Goal: Transaction & Acquisition: Purchase product/service

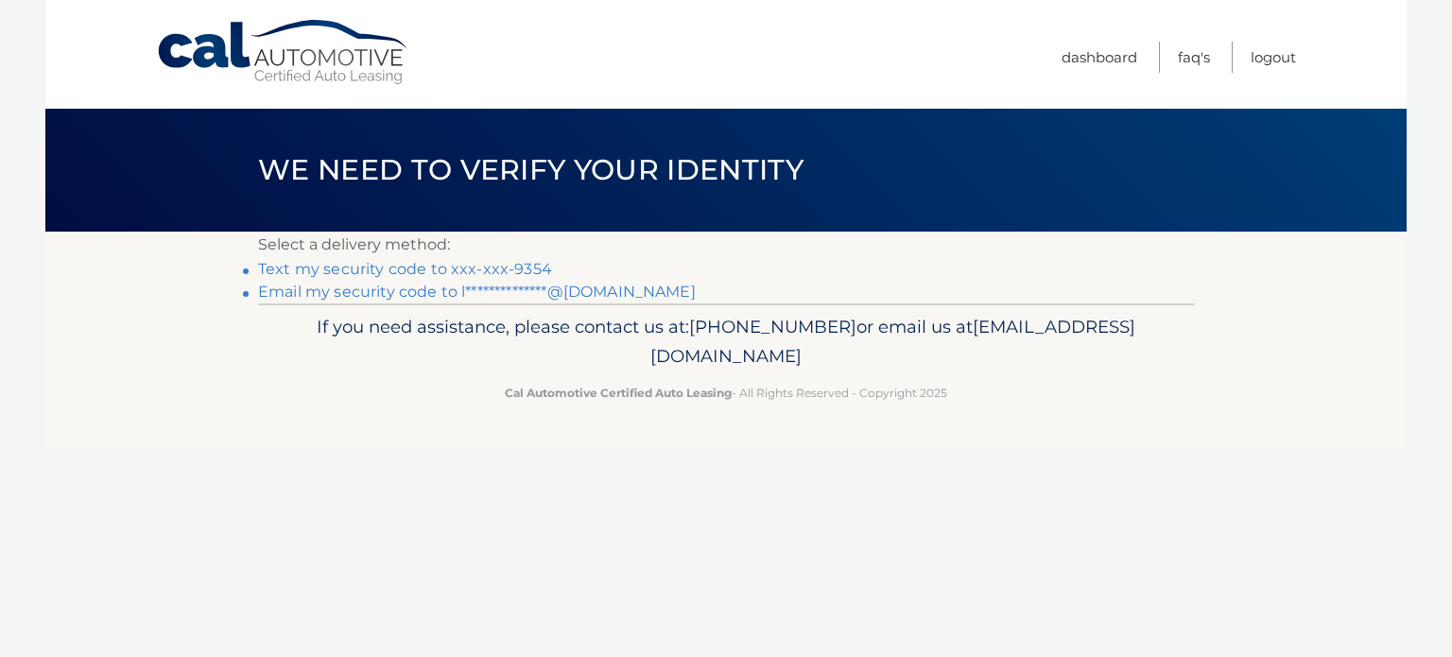
click at [456, 268] on link "Text my security code to xxx-xxx-9354" at bounding box center [405, 269] width 294 height 18
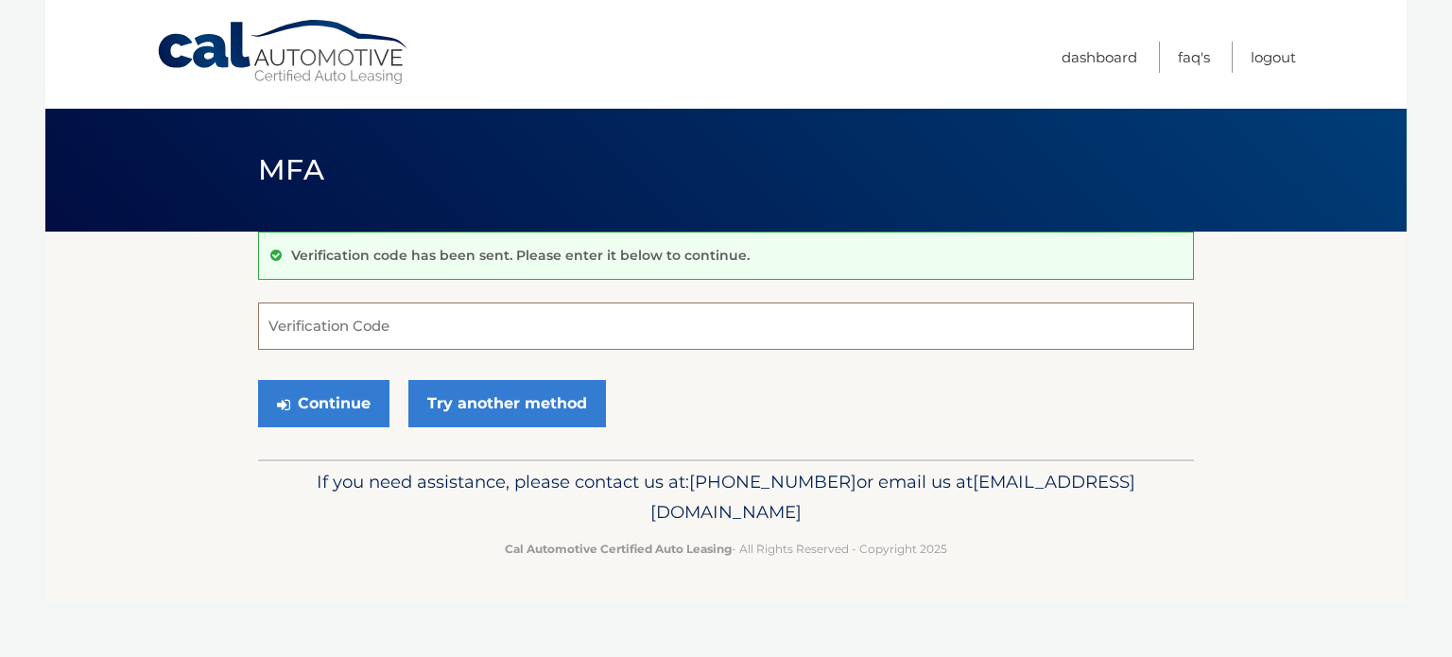
click at [415, 316] on input "Verification Code" at bounding box center [726, 325] width 936 height 47
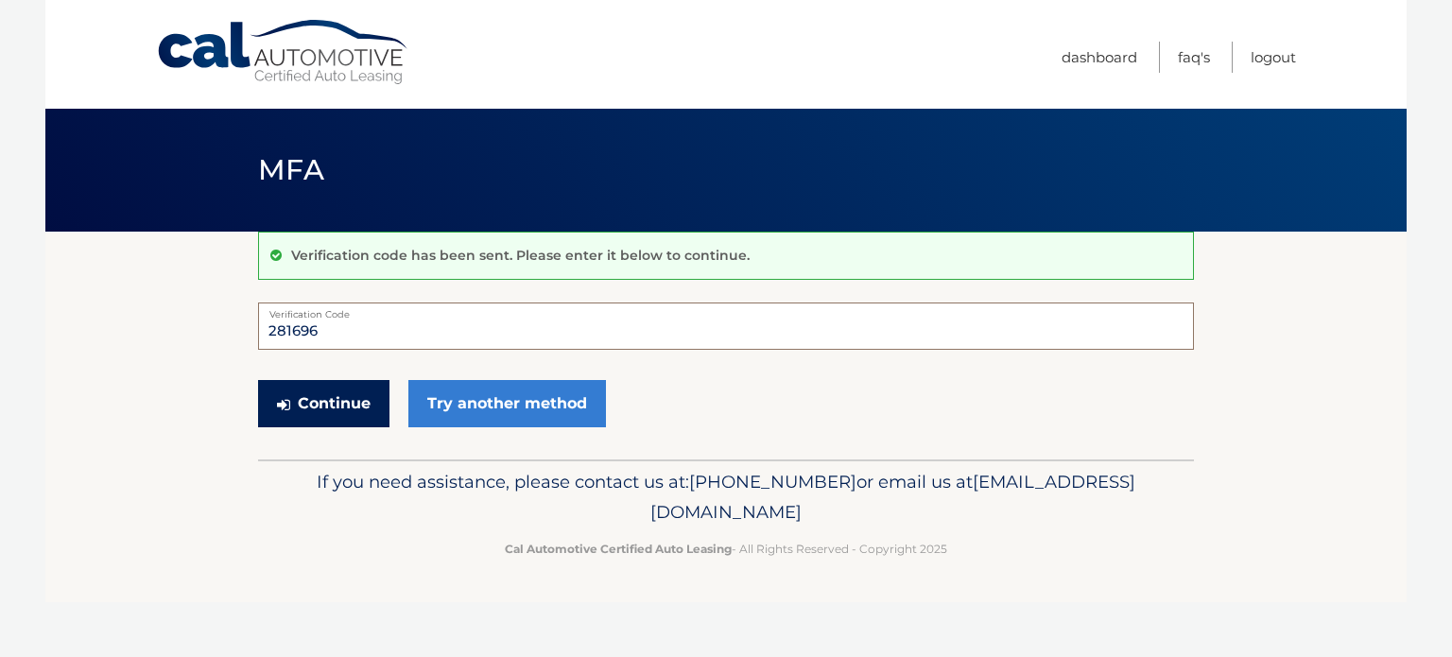
type input "281696"
click at [358, 409] on button "Continue" at bounding box center [323, 403] width 131 height 47
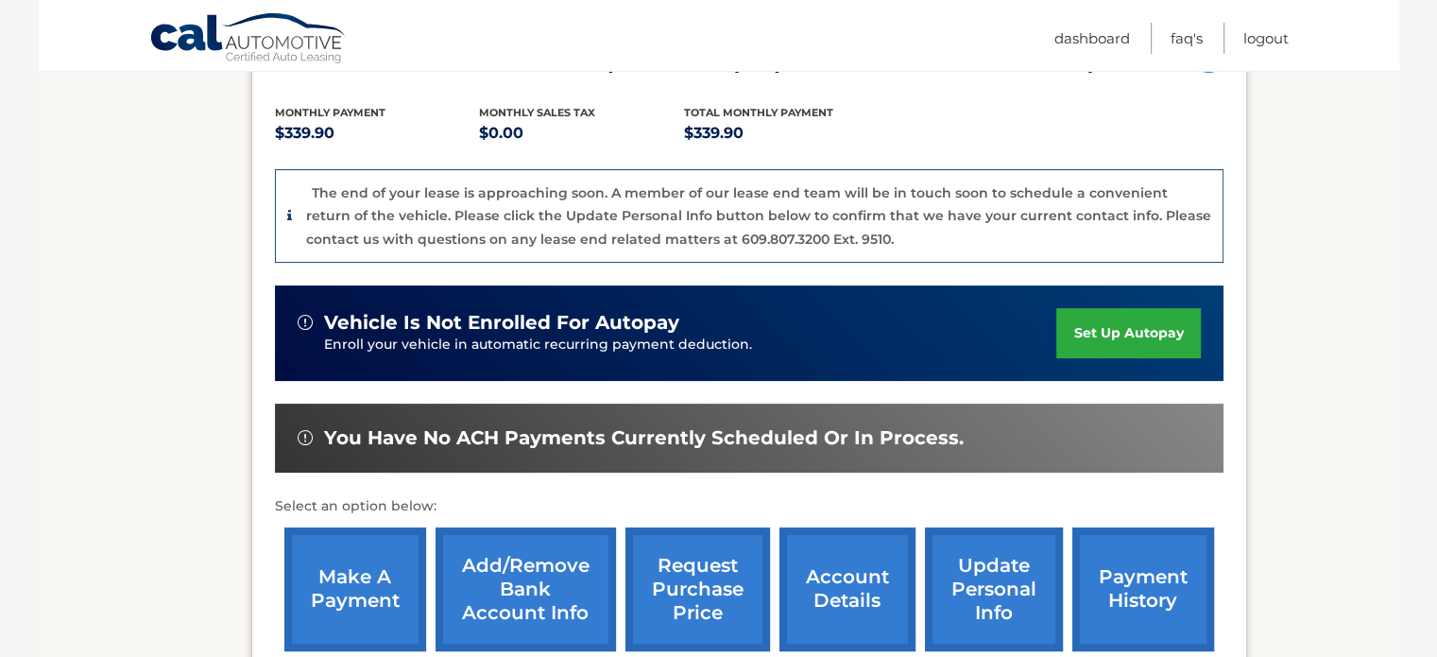
scroll to position [567, 0]
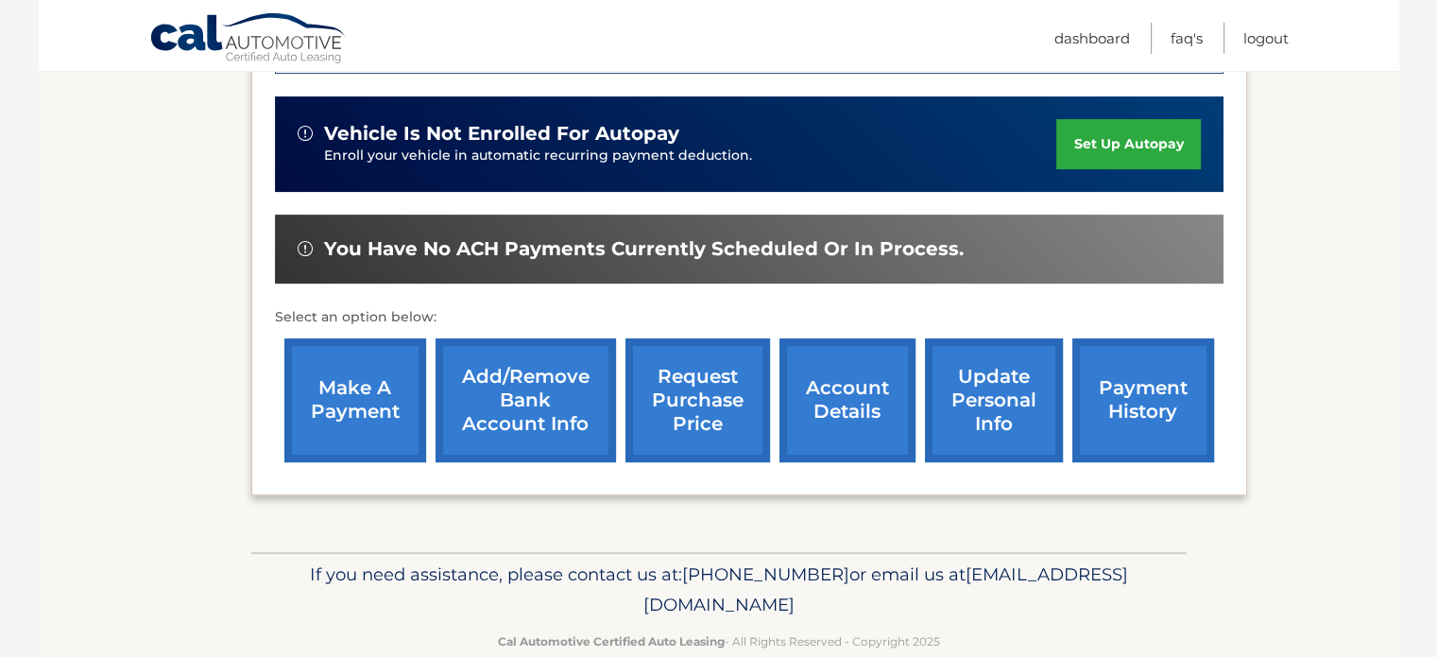
click at [339, 387] on link "make a payment" at bounding box center [355, 400] width 142 height 124
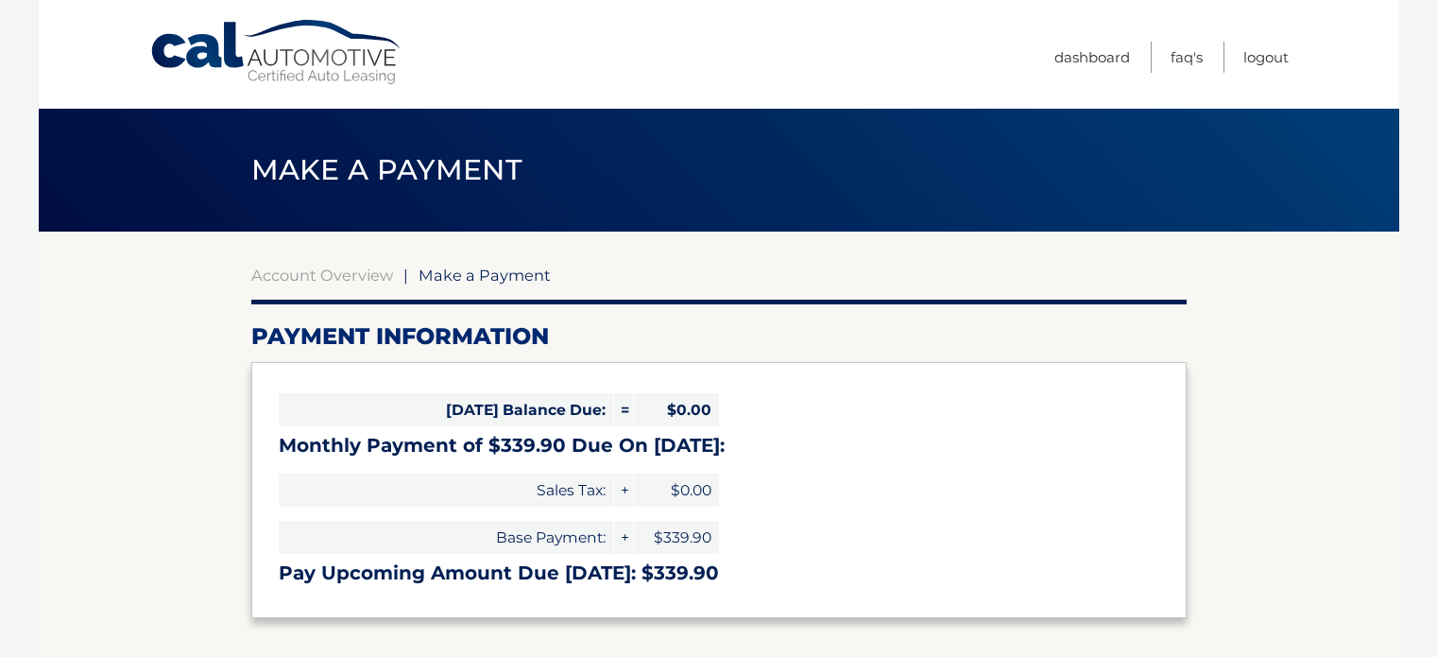
select select "MTk0OTg4MWYtMWVkMC00MmEwLTlmZDItZDgwMjQyYzQyNjM0"
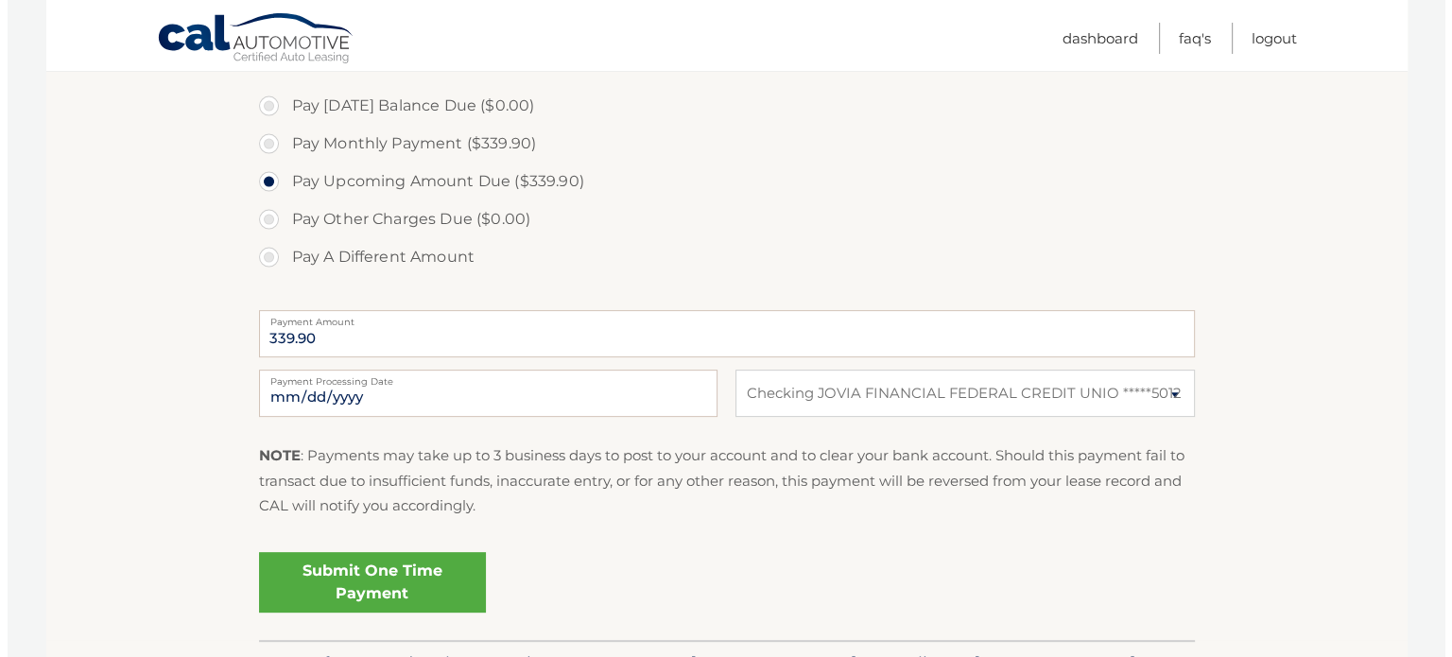
scroll to position [662, 0]
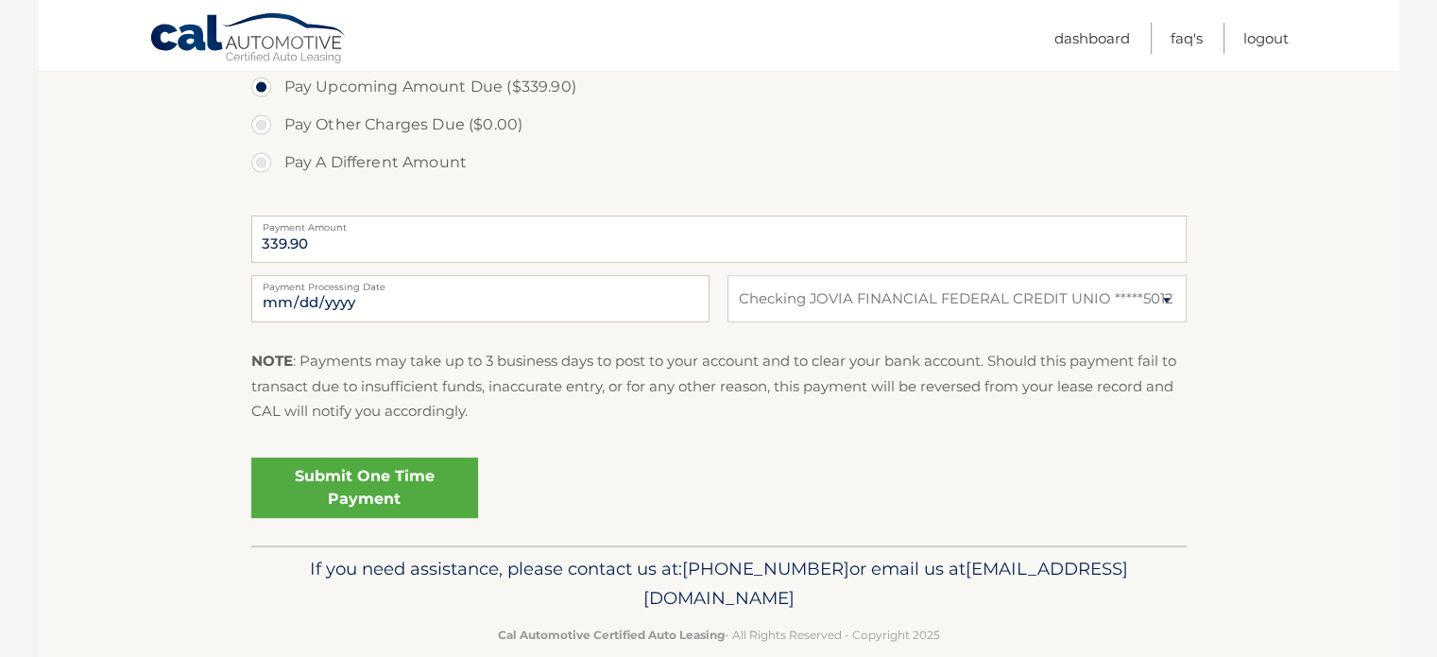
click at [352, 495] on link "Submit One Time Payment" at bounding box center [364, 487] width 227 height 60
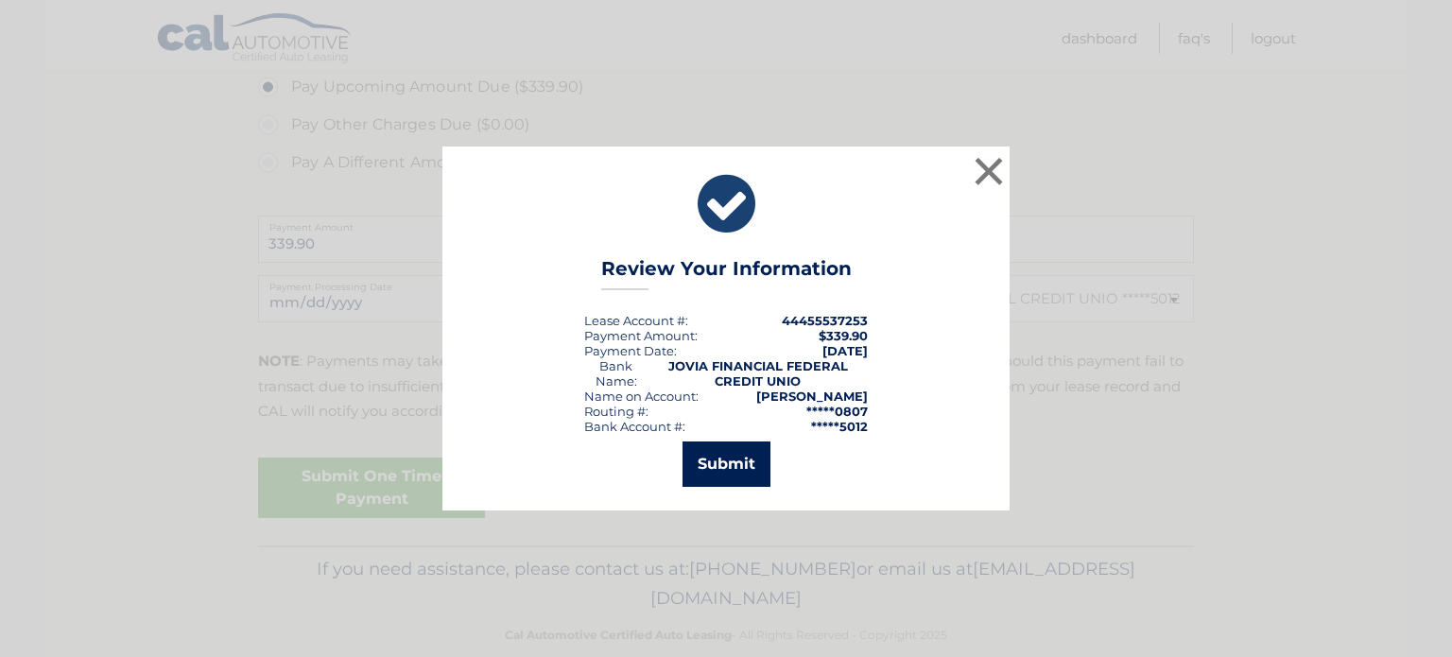
click at [722, 460] on button "Submit" at bounding box center [726, 463] width 88 height 45
